Goal: Information Seeking & Learning: Learn about a topic

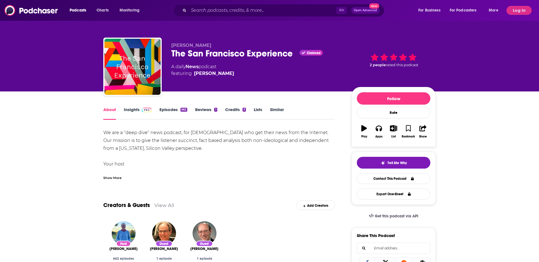
click at [141, 110] on span at bounding box center [146, 109] width 12 height 5
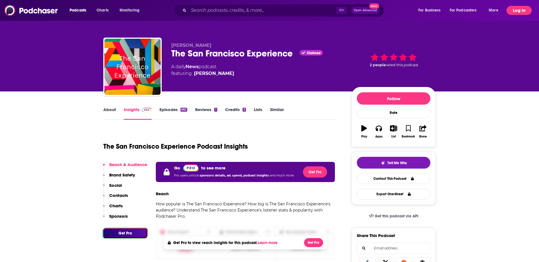
click at [515, 10] on button "Log In" at bounding box center [519, 10] width 25 height 9
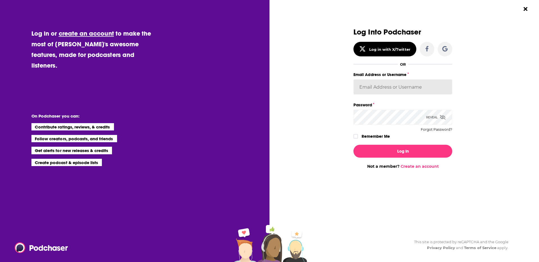
type input "RebeccaShapiro"
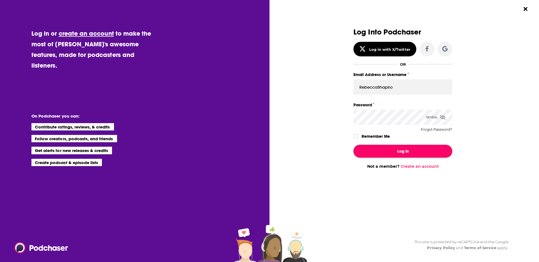
click at [389, 158] on button "Log In" at bounding box center [403, 151] width 99 height 13
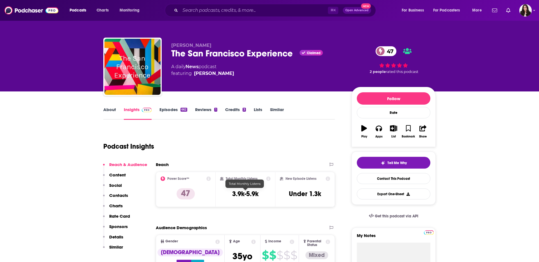
click at [236, 194] on h3 "3.9k-5.9k" at bounding box center [245, 194] width 26 height 8
copy div "3.9k-5.9k"
